Goal: Browse casually

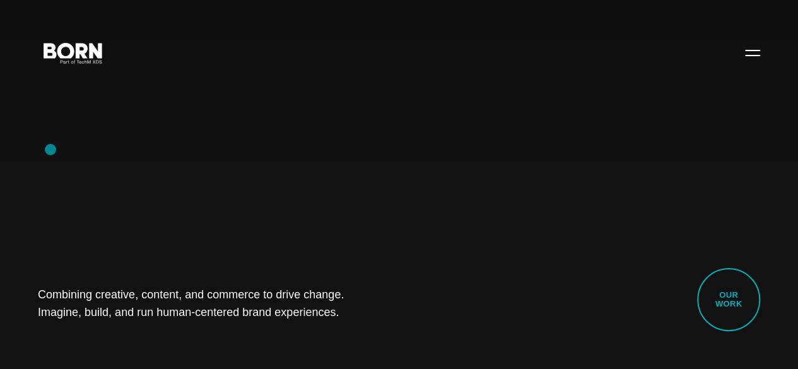
click at [50, 150] on div "Combining creative, content, and commerce to drive change. Imagine, build, and …" at bounding box center [399, 184] width 798 height 369
click at [75, 204] on div "Combining creative, content, and commerce to drive change. Imagine, build, and …" at bounding box center [399, 184] width 798 height 369
click at [113, 115] on div "Combining creative, content, and commerce to drive change. Imagine, build, and …" at bounding box center [399, 184] width 798 height 369
click at [86, 191] on div "Combining creative, content, and commerce to drive change. Imagine, build, and …" at bounding box center [399, 184] width 798 height 369
drag, startPoint x: 39, startPoint y: 257, endPoint x: 419, endPoint y: 326, distance: 385.9
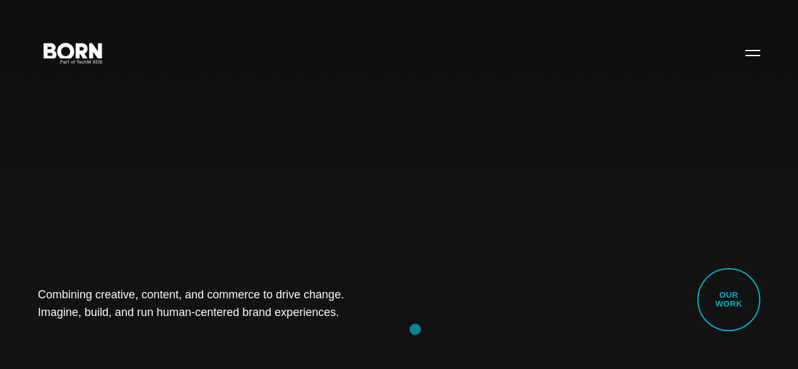
click at [419, 326] on div "Combining creative, content, and commerce to drive change. Imagine, build, and …" at bounding box center [399, 184] width 798 height 369
click at [331, 319] on div "Combining creative, content, and commerce to drive change. Imagine, build, and …" at bounding box center [399, 184] width 798 height 369
click at [45, 163] on div "Combining creative, content, and commerce to drive change. Imagine, build, and …" at bounding box center [399, 184] width 798 height 369
click at [528, 104] on div "Combining creative, content, and commerce to drive change. Imagine, build, and …" at bounding box center [399, 184] width 798 height 369
drag, startPoint x: 10, startPoint y: 271, endPoint x: 323, endPoint y: 305, distance: 314.7
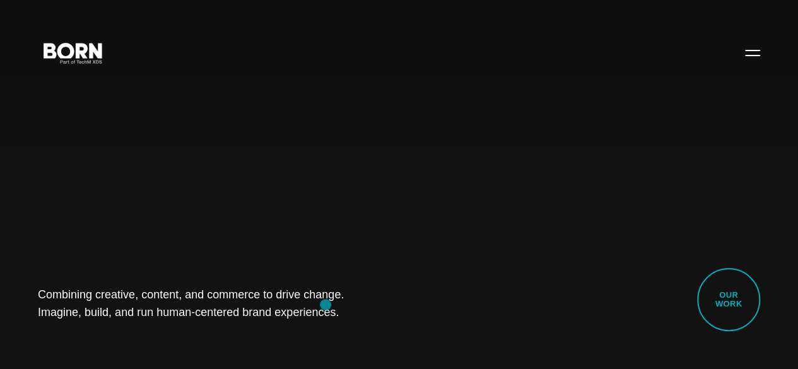
click at [323, 305] on div "Combining creative, content, and commerce to drive change. Imagine, build, and …" at bounding box center [399, 184] width 798 height 369
click at [186, 346] on div "Combining creative, content, and commerce to drive change. Imagine, build, and …" at bounding box center [399, 184] width 798 height 369
drag, startPoint x: 88, startPoint y: 307, endPoint x: 447, endPoint y: 320, distance: 358.5
click at [447, 320] on div "Combining creative, content, and commerce to drive change. Imagine, build, and …" at bounding box center [399, 184] width 798 height 369
click at [204, 334] on div "Combining creative, content, and commerce to drive change. Imagine, build, and …" at bounding box center [399, 184] width 798 height 369
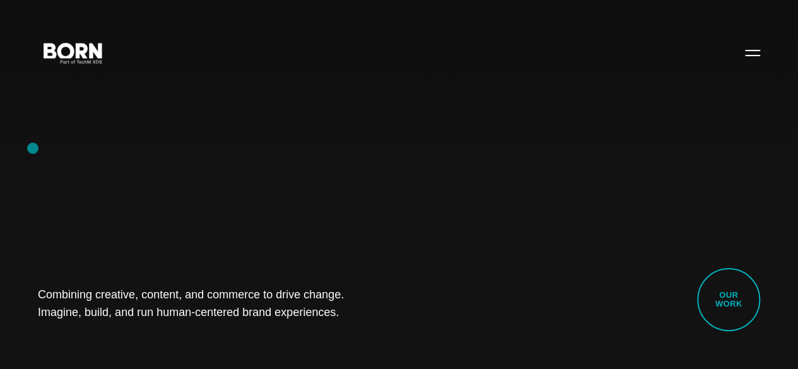
click at [33, 148] on div "Combining creative, content, and commerce to drive change. Imagine, build, and …" at bounding box center [399, 184] width 798 height 369
